Goal: Book appointment/travel/reservation

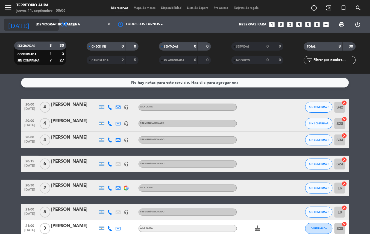
click at [34, 24] on input "[DEMOGRAPHIC_DATA][DATE]" at bounding box center [56, 24] width 46 height 9
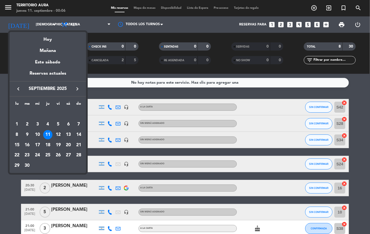
click at [58, 136] on div "12" at bounding box center [58, 134] width 9 height 9
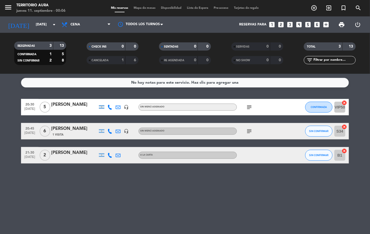
click at [252, 107] on icon "subject" at bounding box center [249, 107] width 7 height 7
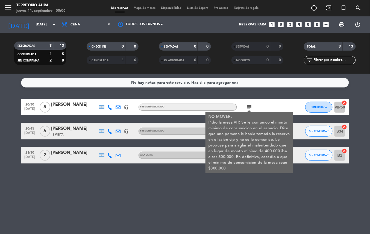
click at [249, 107] on icon "subject" at bounding box center [249, 107] width 7 height 7
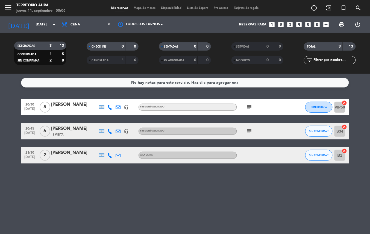
click at [250, 131] on icon "subject" at bounding box center [249, 131] width 7 height 7
click at [117, 203] on div "No hay notas para este servicio. Haz clic para agregar una 20:30 [DATE] 5 [PERS…" at bounding box center [185, 154] width 370 height 160
click at [55, 211] on div "No hay notas para este servicio. Haz clic para agregar una 20:30 [DATE] 5 [PERS…" at bounding box center [185, 154] width 370 height 160
click at [57, 203] on div "No hay notas para este servicio. Haz clic para agregar una 20:30 [DATE] 5 [PERS…" at bounding box center [185, 154] width 370 height 160
click at [65, 203] on div "No hay notas para este servicio. Haz clic para agregar una 20:30 [DATE] 5 [PERS…" at bounding box center [185, 154] width 370 height 160
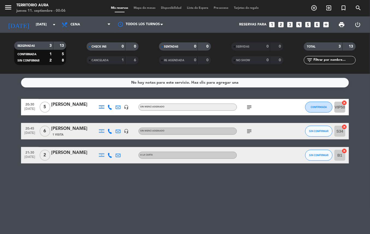
click at [50, 233] on div "No hay notas para este servicio. Haz clic para agregar una 20:30 [DATE] 5 [PERS…" at bounding box center [185, 154] width 370 height 160
click at [30, 200] on div "No hay notas para este servicio. Haz clic para agregar una 20:30 [DATE] 5 [PERS…" at bounding box center [185, 154] width 370 height 160
click at [52, 204] on div "No hay notas para este servicio. Haz clic para agregar una 20:30 [DATE] 5 [PERS…" at bounding box center [185, 154] width 370 height 160
click at [56, 210] on div "No hay notas para este servicio. Haz clic para agregar una 20:30 [DATE] 5 [PERS…" at bounding box center [185, 154] width 370 height 160
click at [85, 213] on div "No hay notas para este servicio. Haz clic para agregar una 20:30 [DATE] 5 [PERS…" at bounding box center [185, 154] width 370 height 160
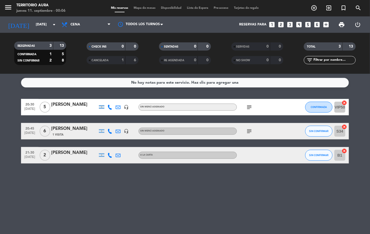
click at [61, 198] on div "No hay notas para este servicio. Haz clic para agregar una 20:30 [DATE] 5 [PERS…" at bounding box center [185, 154] width 370 height 160
click at [76, 208] on div "No hay notas para este servicio. Haz clic para agregar una 20:30 [DATE] 5 [PERS…" at bounding box center [185, 154] width 370 height 160
click at [77, 205] on div "No hay notas para este servicio. Haz clic para agregar una 20:30 [DATE] 5 [PERS…" at bounding box center [185, 154] width 370 height 160
click at [80, 205] on div "No hay notas para este servicio. Haz clic para agregar una 20:30 [DATE] 5 [PERS…" at bounding box center [185, 154] width 370 height 160
click at [79, 202] on div "No hay notas para este servicio. Haz clic para agregar una 20:30 [DATE] 5 [PERS…" at bounding box center [185, 154] width 370 height 160
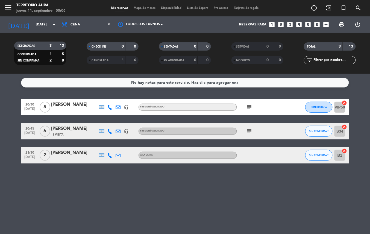
click at [260, 189] on div "No hay notas para este servicio. Haz clic para agregar una 20:30 [DATE] 5 [PERS…" at bounding box center [185, 154] width 370 height 160
click at [33, 25] on input "[DATE]" at bounding box center [56, 24] width 46 height 9
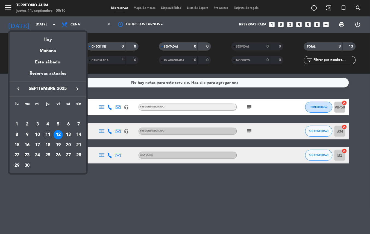
click at [85, 22] on div at bounding box center [185, 117] width 370 height 234
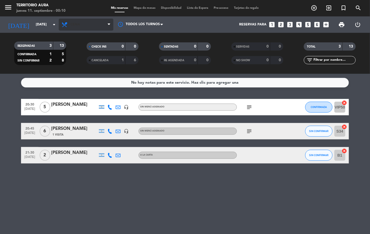
click at [104, 28] on span "Cena" at bounding box center [86, 25] width 55 height 12
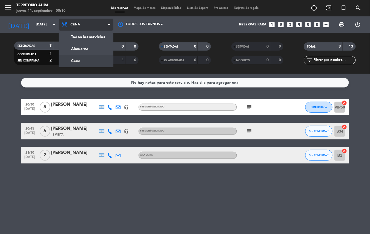
click at [90, 47] on div "menu TERRITORIO AURA [DATE] 11. septiembre - 00:10 Mis reservas Mapa de mesas D…" at bounding box center [185, 37] width 370 height 74
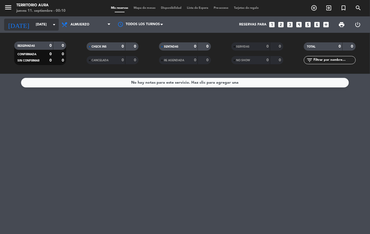
click at [43, 23] on input "[DATE]" at bounding box center [56, 24] width 46 height 9
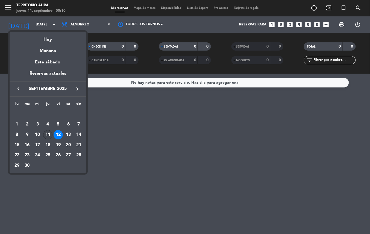
click at [46, 135] on div "11" at bounding box center [47, 134] width 9 height 9
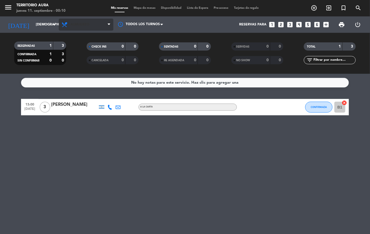
click at [87, 24] on span "Almuerzo" at bounding box center [80, 25] width 19 height 4
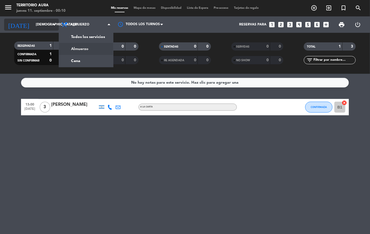
click at [37, 24] on input "[DEMOGRAPHIC_DATA][DATE]" at bounding box center [56, 24] width 46 height 9
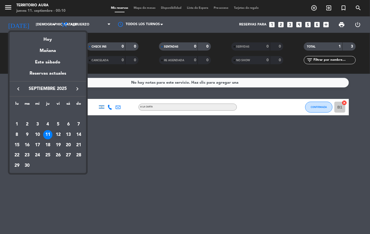
click at [58, 135] on div "12" at bounding box center [58, 134] width 9 height 9
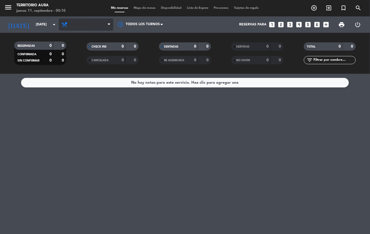
click at [84, 23] on span "Almuerzo" at bounding box center [80, 25] width 19 height 4
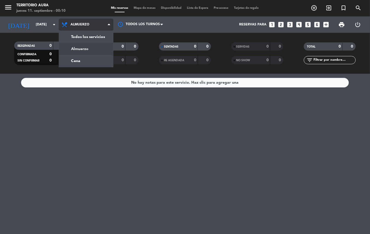
click at [95, 21] on span "Almuerzo" at bounding box center [86, 25] width 55 height 12
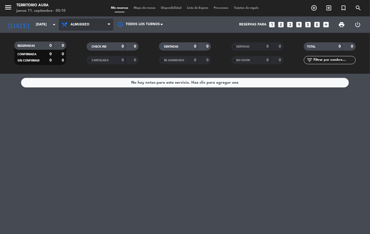
click at [90, 24] on span "Almuerzo" at bounding box center [86, 25] width 55 height 12
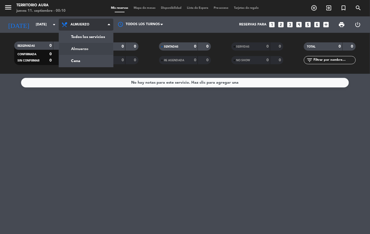
click at [84, 23] on span "Almuerzo" at bounding box center [80, 25] width 19 height 4
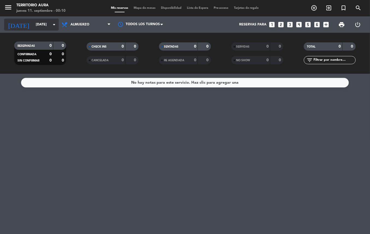
click at [43, 25] on input "[DATE]" at bounding box center [56, 24] width 46 height 9
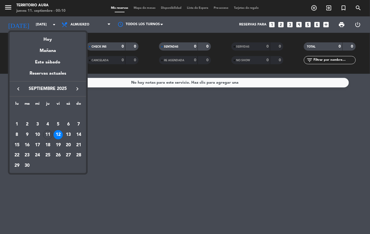
click at [14, 146] on div "15" at bounding box center [16, 144] width 9 height 9
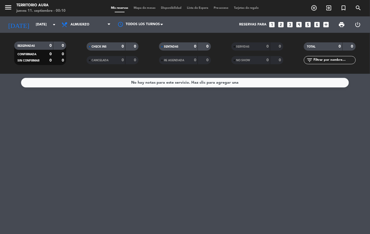
type input "[DATE]"
